Goal: Information Seeking & Learning: Learn about a topic

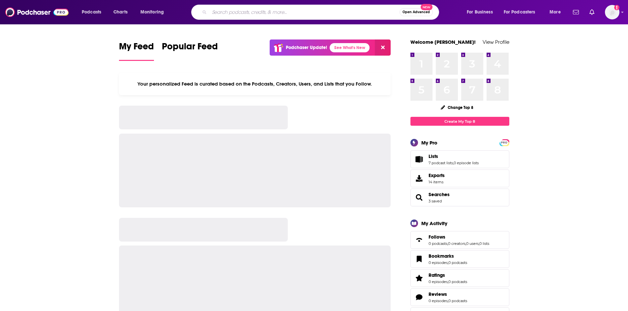
click at [281, 9] on input "Search podcasts, credits, & more..." at bounding box center [304, 12] width 190 height 11
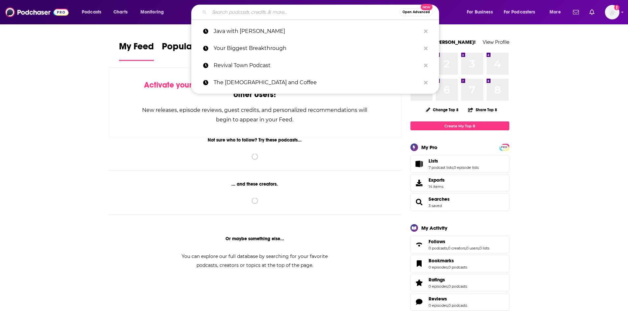
paste input "The Radio Show ATL"
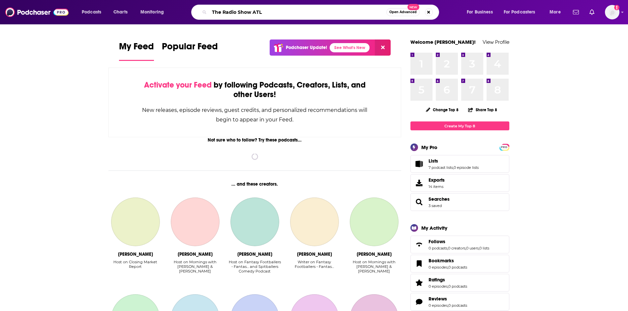
type input "The Radio Show ATL"
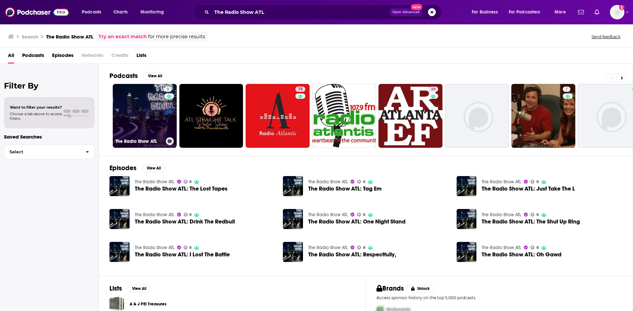
click at [145, 116] on link "8 The Radio Show ATL" at bounding box center [145, 116] width 64 height 64
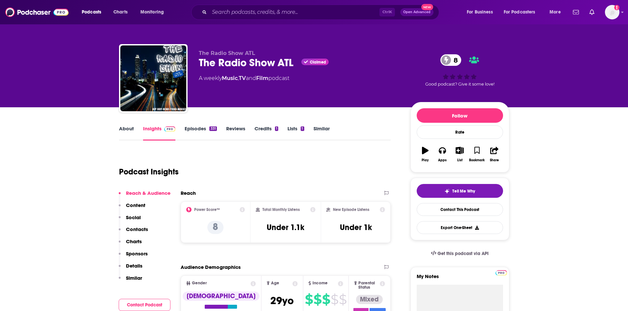
click at [129, 127] on link "About" at bounding box center [126, 133] width 15 height 15
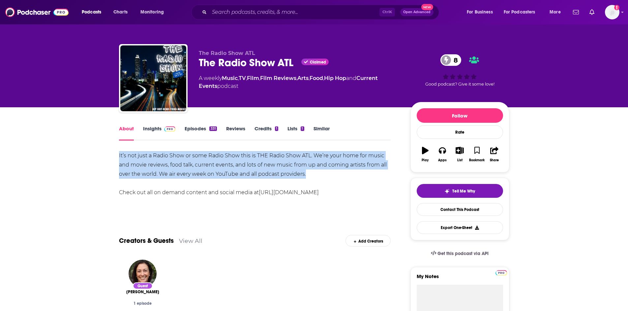
drag, startPoint x: 117, startPoint y: 152, endPoint x: 316, endPoint y: 177, distance: 200.2
copy div "It’s not just a Radio Show or some Radio Show this is THE Radio Show ATL. We’re…"
click at [155, 128] on link "Insights" at bounding box center [159, 133] width 33 height 15
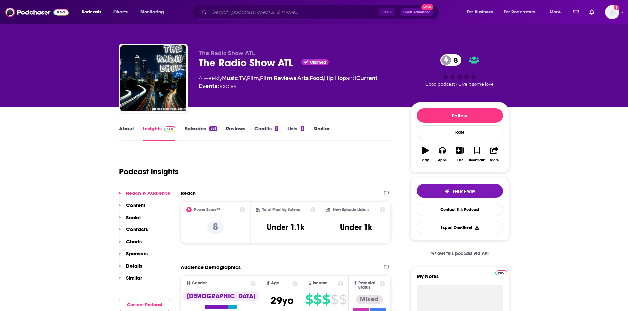
click at [238, 15] on input "Search podcasts, credits, & more..." at bounding box center [294, 12] width 170 height 11
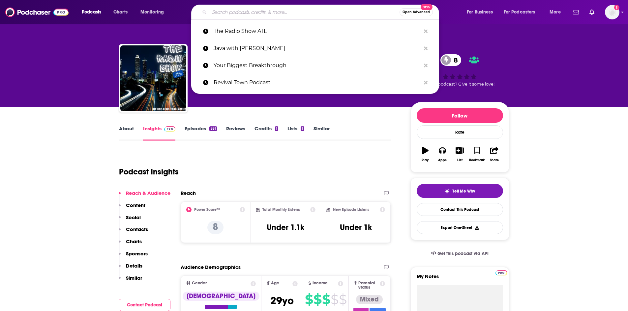
paste input "The Motherhood Experience"
type input "The Motherhood Experience"
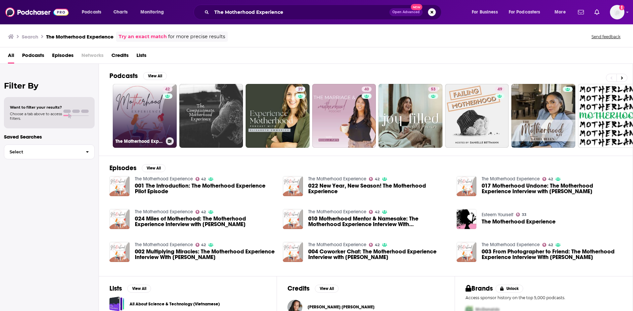
click at [133, 111] on link "42 The Motherhood Experience" at bounding box center [145, 116] width 64 height 64
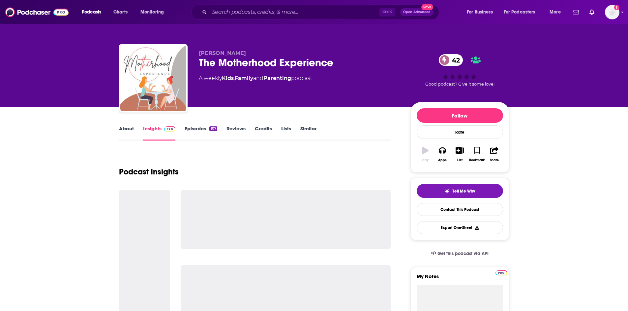
click at [130, 133] on link "About" at bounding box center [126, 133] width 15 height 15
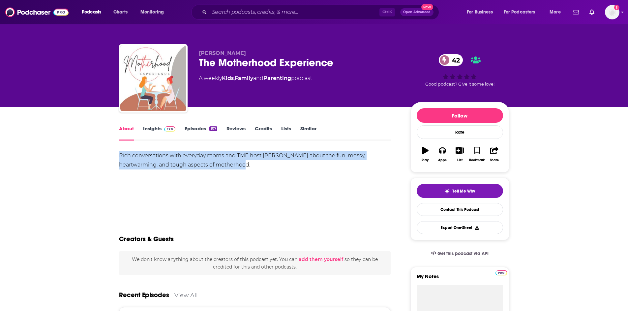
drag, startPoint x: 120, startPoint y: 156, endPoint x: 216, endPoint y: 167, distance: 96.8
click at [216, 167] on div "Rich conversations with everyday moms and TME host [PERSON_NAME] about the fun,…" at bounding box center [255, 160] width 272 height 18
copy div "Rich conversations with everyday moms and TME host [PERSON_NAME] about the fun,…"
click at [150, 131] on link "Insights" at bounding box center [159, 133] width 33 height 15
